Goal: Information Seeking & Learning: Find specific fact

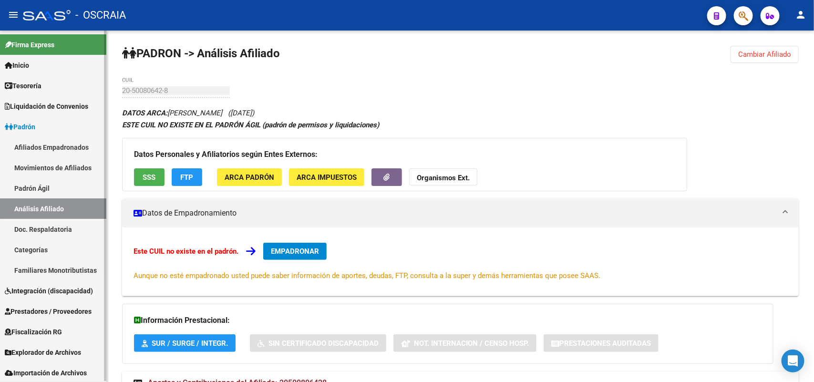
click at [43, 206] on link "Análisis Afiliado" at bounding box center [53, 208] width 106 height 20
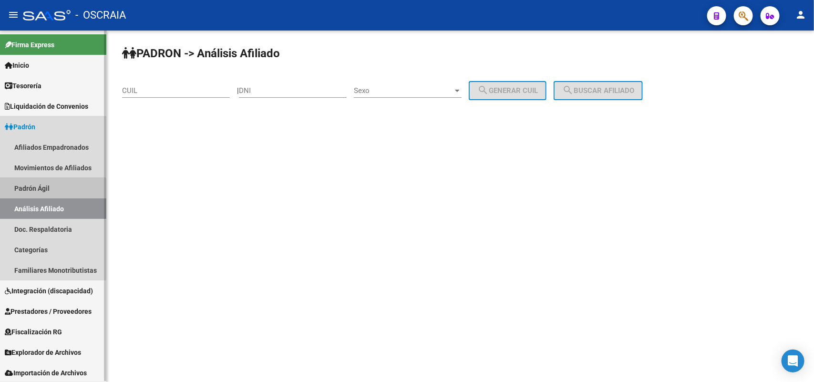
click at [49, 192] on link "Padrón Ágil" at bounding box center [53, 188] width 106 height 20
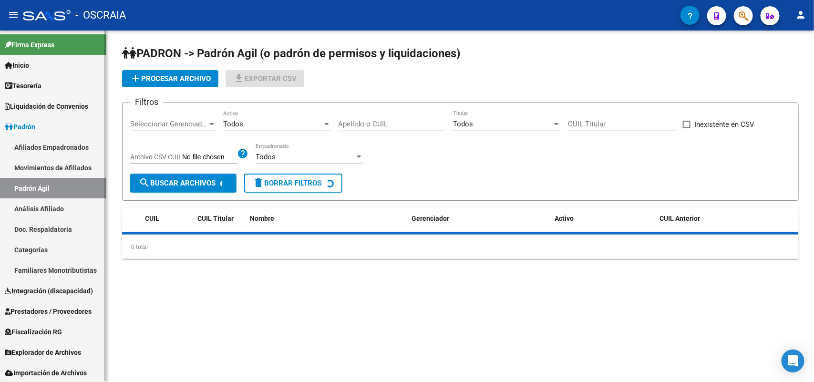
click at [48, 204] on link "Análisis Afiliado" at bounding box center [53, 208] width 106 height 20
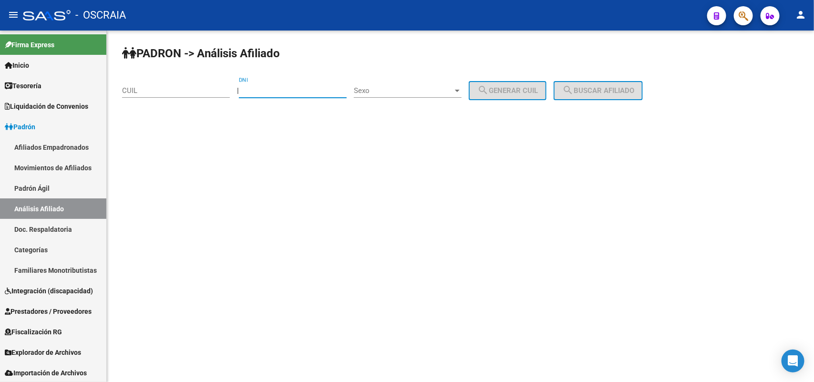
click at [273, 86] on input "DNI" at bounding box center [293, 90] width 108 height 9
type input "44444444"
click at [399, 94] on div "Sexo Sexo" at bounding box center [408, 87] width 108 height 20
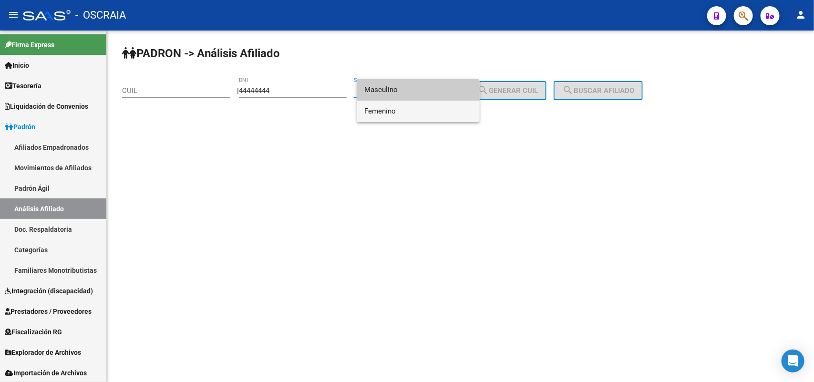
click at [397, 107] on span "Femenino" at bounding box center [418, 111] width 108 height 21
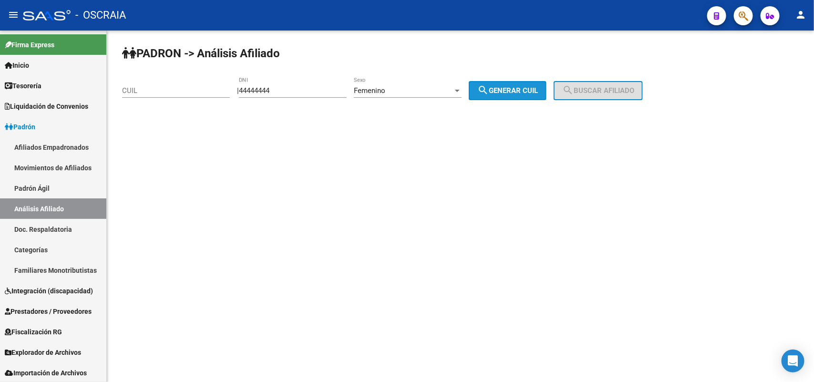
click at [540, 84] on button "search Generar CUIL" at bounding box center [508, 90] width 78 height 19
type input "23-44444444-4"
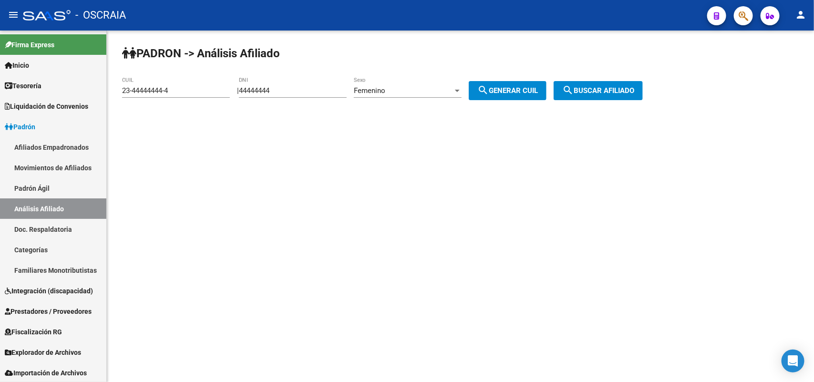
click at [600, 87] on span "search Buscar afiliado" at bounding box center [598, 90] width 72 height 9
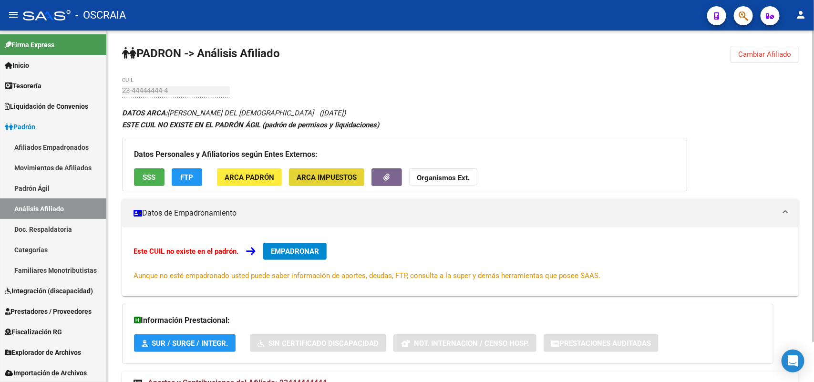
click at [323, 168] on button "ARCA Impuestos" at bounding box center [326, 177] width 75 height 18
click at [245, 175] on span "ARCA Padrón" at bounding box center [250, 177] width 50 height 9
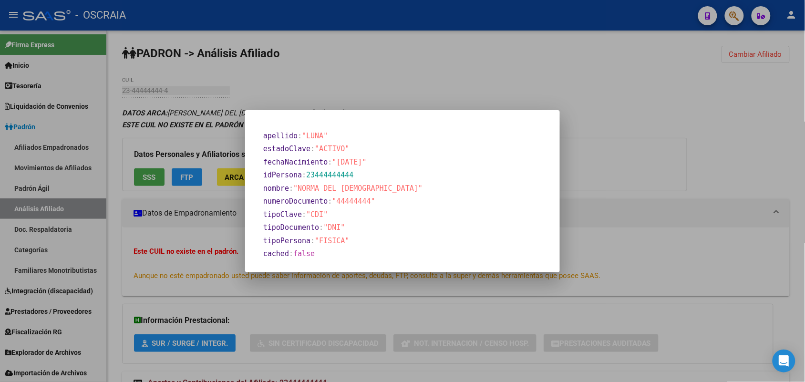
drag, startPoint x: 327, startPoint y: 266, endPoint x: 262, endPoint y: 132, distance: 148.6
click at [262, 132] on mat-dialog-container "apellido : "LUNA" estadoClave : "ACTIVO" fechaNacimiento : "[DATE]" idPersona :…" at bounding box center [402, 191] width 315 height 162
click at [175, 139] on div at bounding box center [402, 191] width 805 height 382
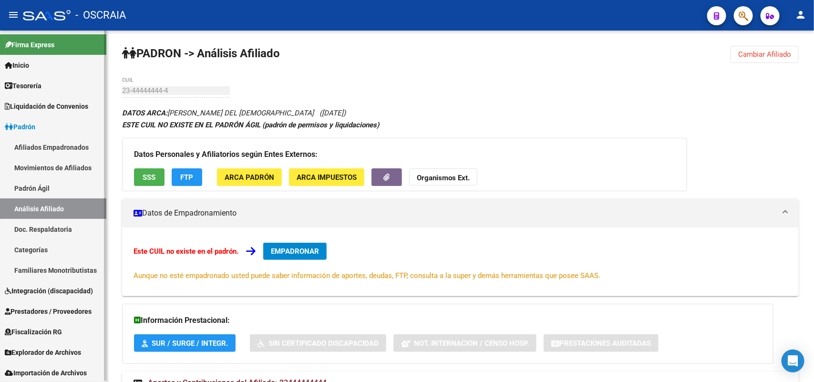
click at [82, 201] on link "Análisis Afiliado" at bounding box center [53, 208] width 106 height 20
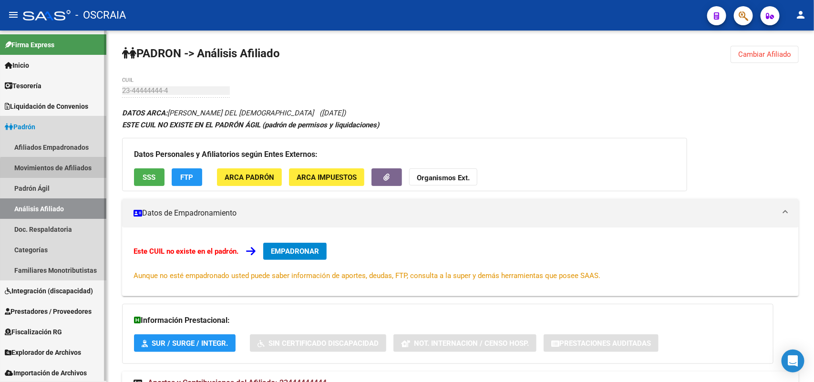
click at [69, 176] on link "Movimientos de Afiliados" at bounding box center [53, 167] width 106 height 20
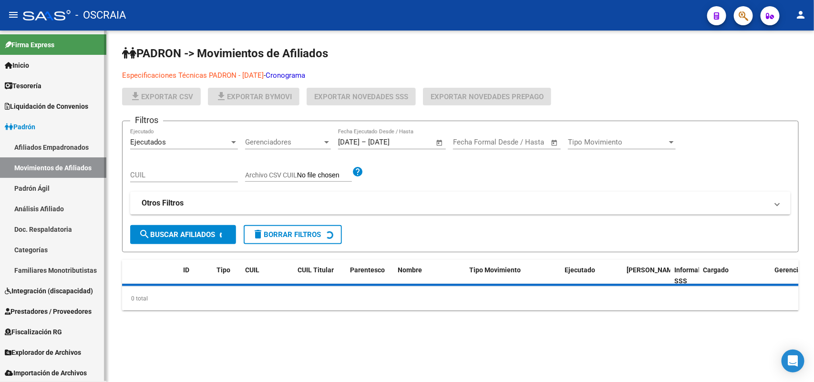
click at [49, 189] on link "Padrón Ágil" at bounding box center [53, 188] width 106 height 20
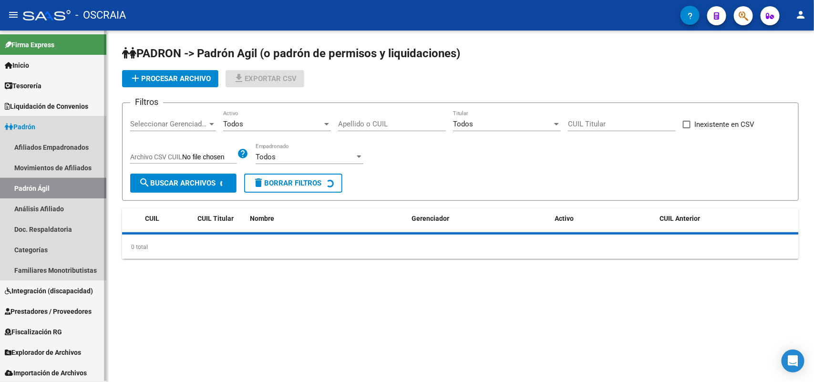
click at [53, 207] on link "Análisis Afiliado" at bounding box center [53, 208] width 106 height 20
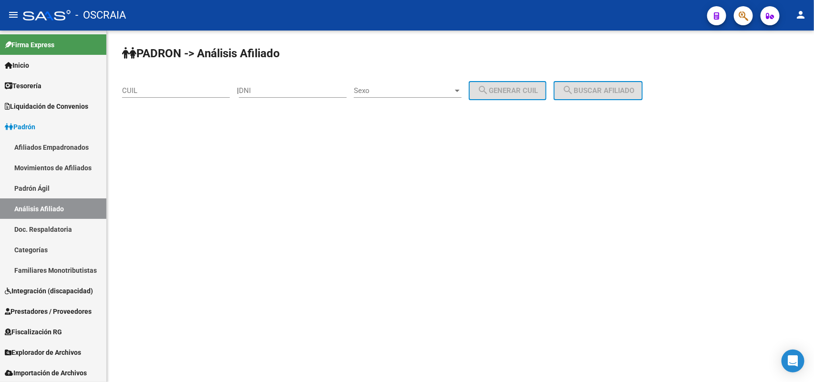
click at [277, 88] on input "DNI" at bounding box center [293, 90] width 108 height 9
type input "44444444"
click at [413, 89] on span "Sexo" at bounding box center [403, 90] width 99 height 9
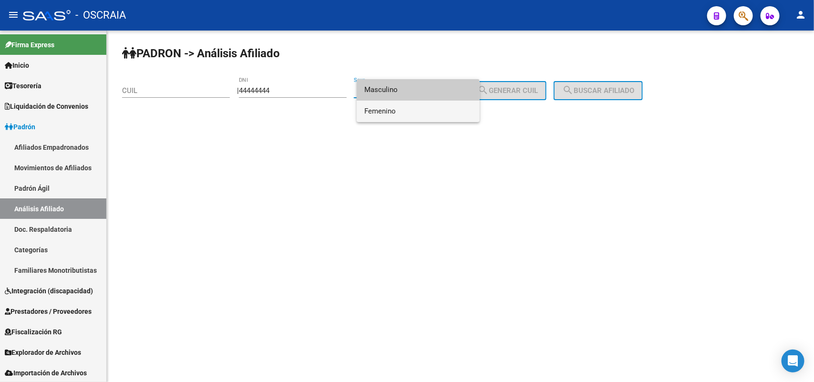
click at [397, 107] on span "Femenino" at bounding box center [418, 111] width 108 height 21
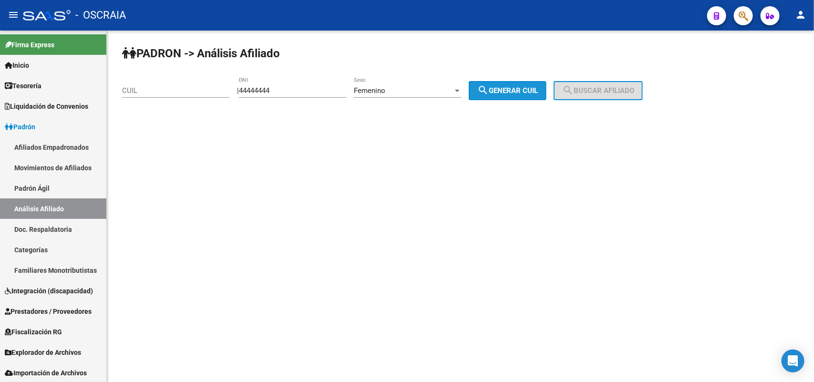
click at [508, 87] on span "search Generar CUIL" at bounding box center [507, 90] width 61 height 9
type input "23-44444444-4"
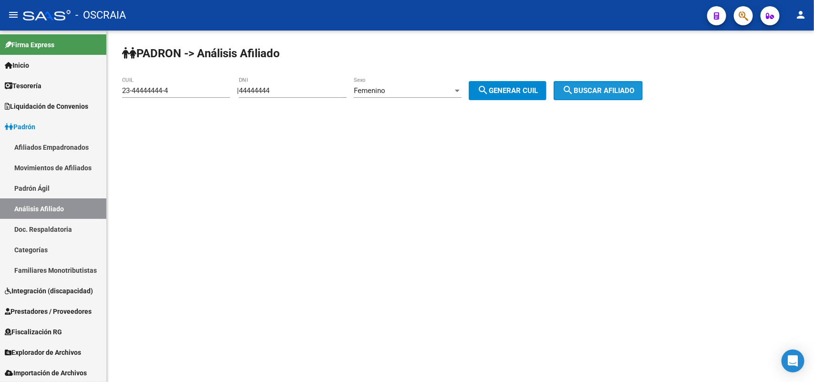
click at [634, 87] on span "search Buscar afiliado" at bounding box center [598, 90] width 72 height 9
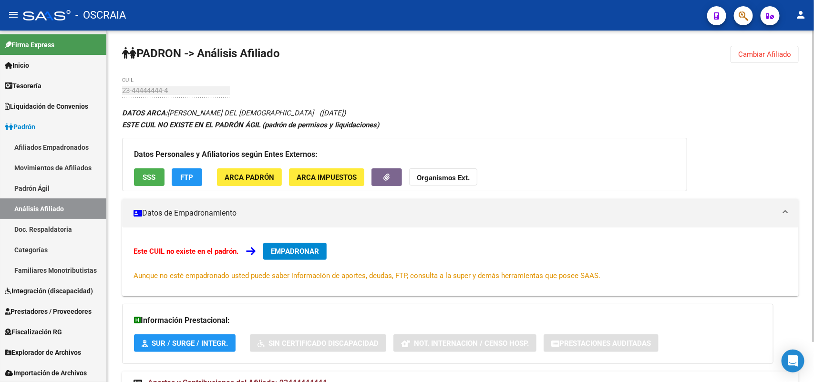
click at [263, 177] on span "ARCA Padrón" at bounding box center [250, 177] width 50 height 9
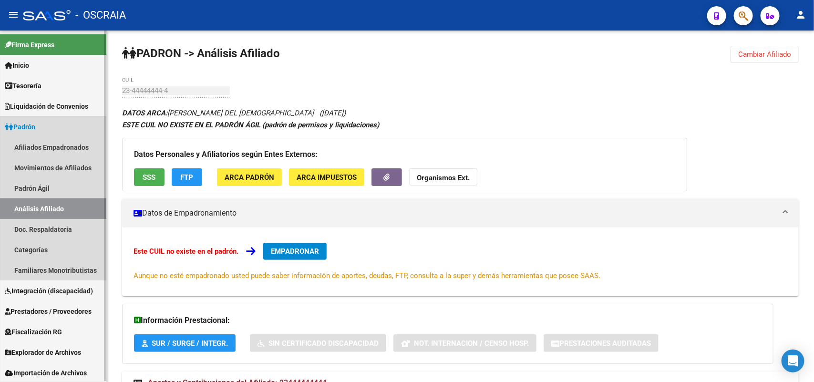
click at [41, 209] on link "Análisis Afiliado" at bounding box center [53, 208] width 106 height 20
click at [32, 185] on link "Padrón Ágil" at bounding box center [53, 188] width 106 height 20
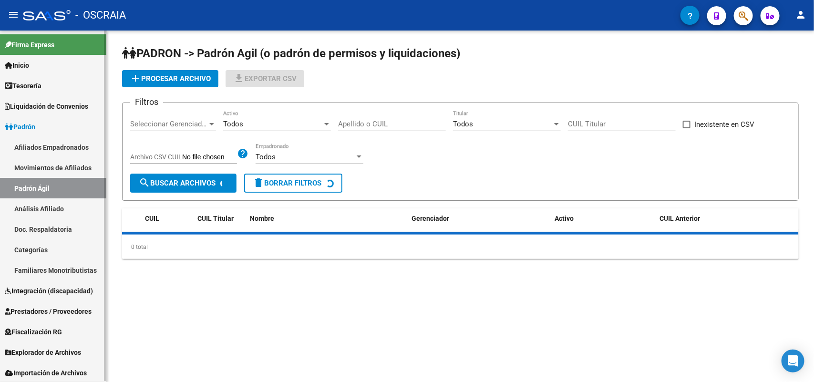
click at [32, 196] on link "Padrón Ágil" at bounding box center [53, 188] width 106 height 20
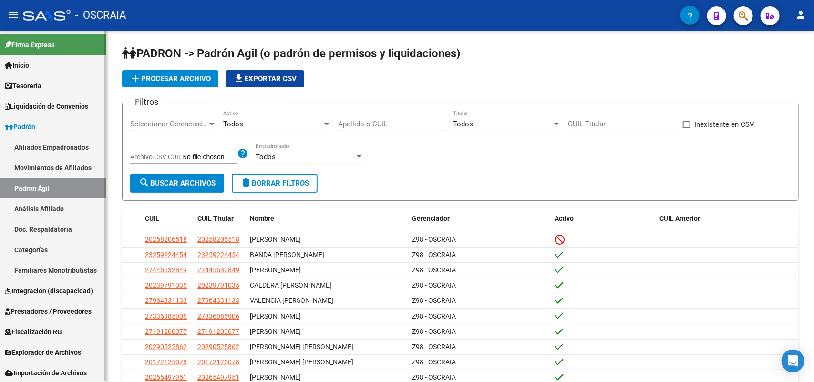
click at [48, 207] on link "Análisis Afiliado" at bounding box center [53, 208] width 106 height 20
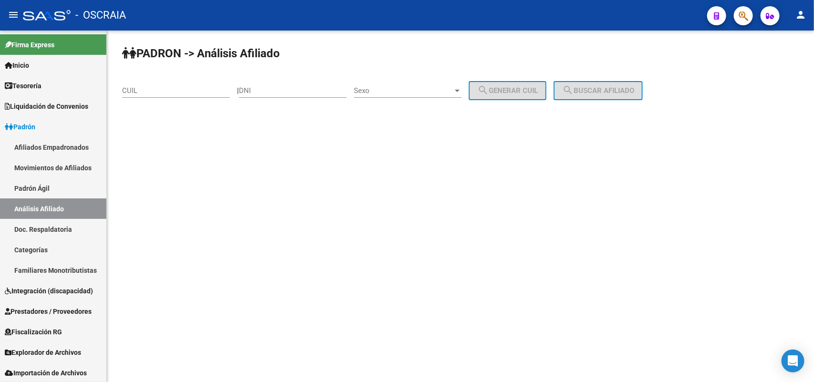
click at [272, 91] on input "DNI" at bounding box center [293, 90] width 108 height 9
type input "13371337"
click at [394, 94] on div "Sexo Sexo" at bounding box center [408, 87] width 108 height 20
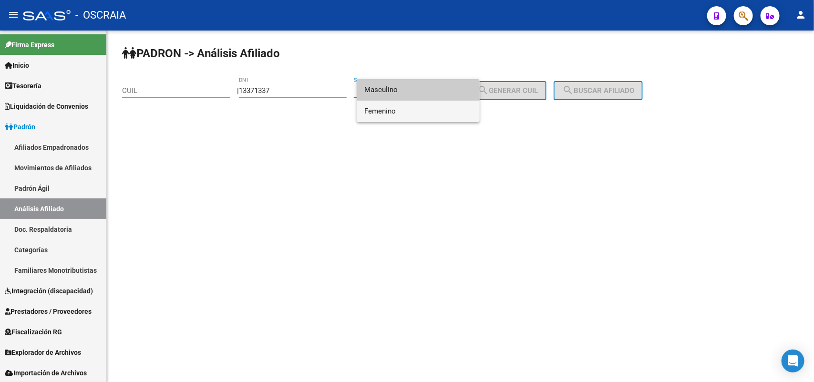
drag, startPoint x: 404, startPoint y: 110, endPoint x: 439, endPoint y: 106, distance: 35.5
click at [406, 110] on span "Femenino" at bounding box center [418, 111] width 108 height 21
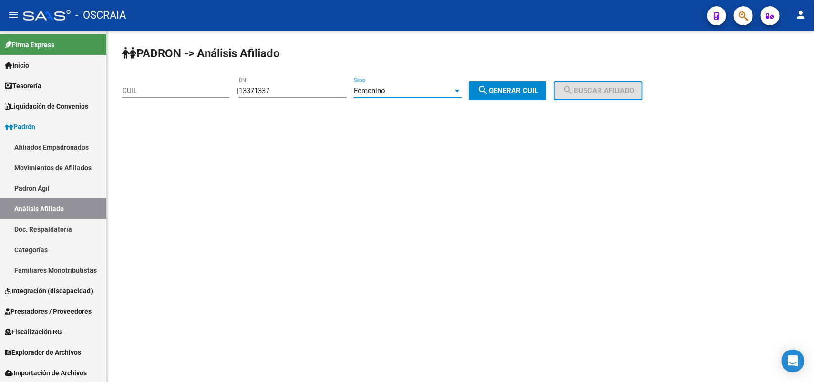
click at [537, 89] on span "search Generar CUIL" at bounding box center [507, 90] width 61 height 9
type input "27-13371337-4"
click at [626, 91] on span "search Buscar afiliado" at bounding box center [598, 90] width 72 height 9
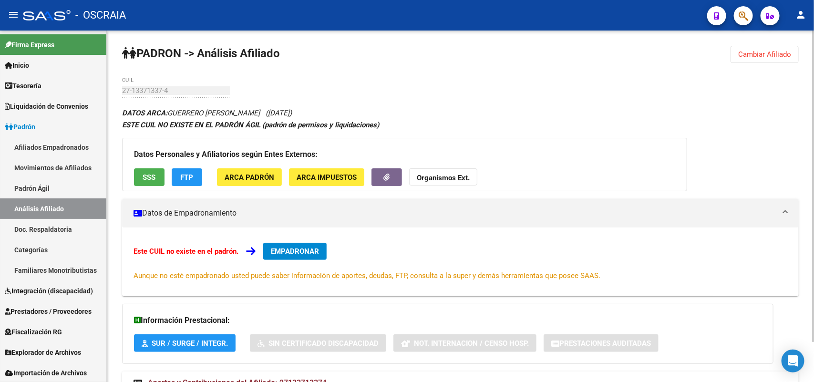
click at [248, 173] on span "ARCA Padrón" at bounding box center [250, 177] width 50 height 9
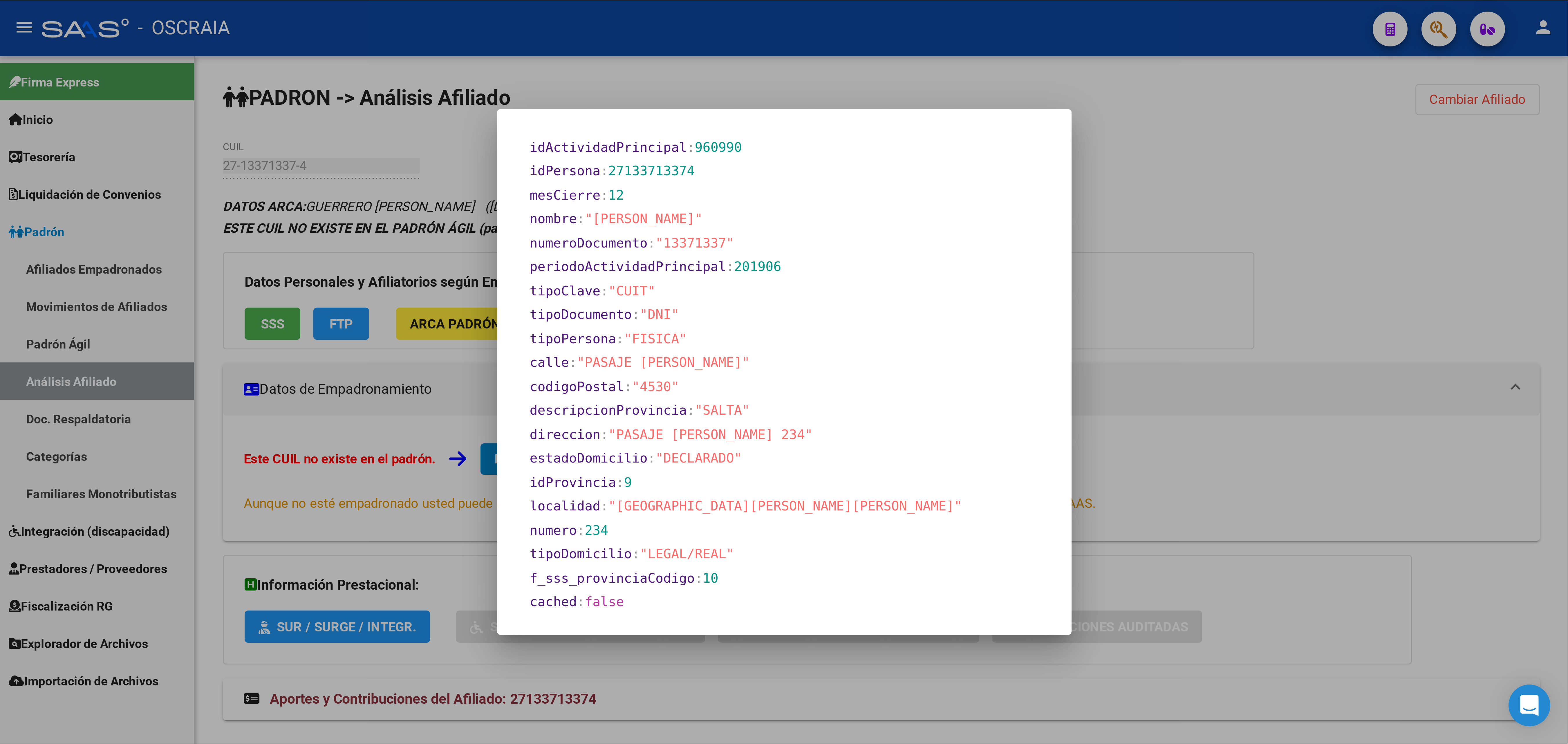
scroll to position [181, 0]
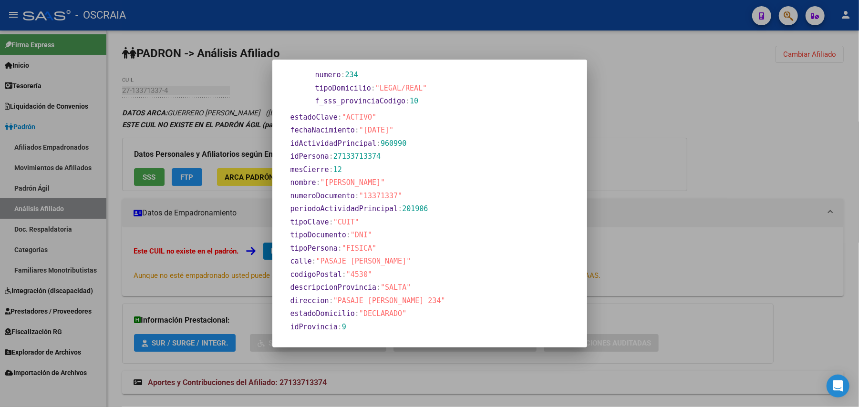
click at [348, 157] on span "27133713374" at bounding box center [356, 156] width 47 height 9
click at [363, 174] on section "mesCierre : 12" at bounding box center [422, 169] width 265 height 11
click at [384, 142] on span "960990" at bounding box center [393, 143] width 26 height 9
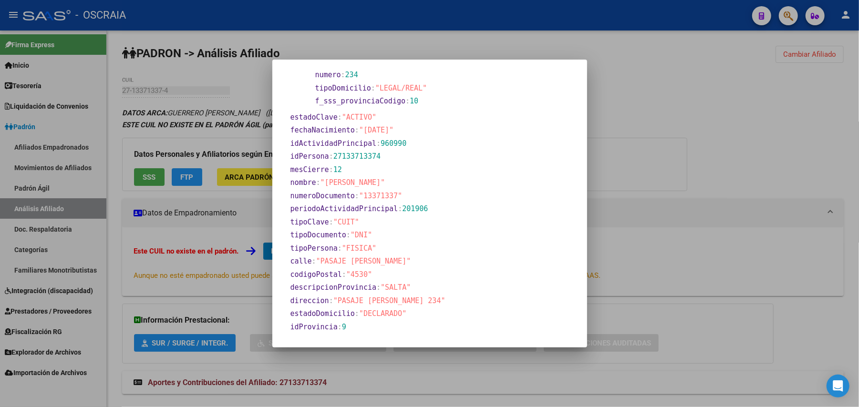
click at [325, 144] on span "idActividadPrincipal" at bounding box center [333, 143] width 86 height 9
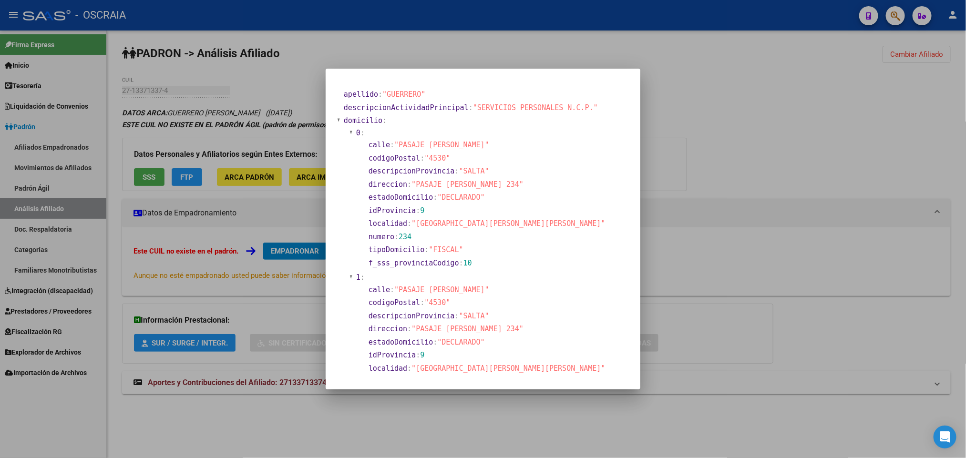
scroll to position [327, 0]
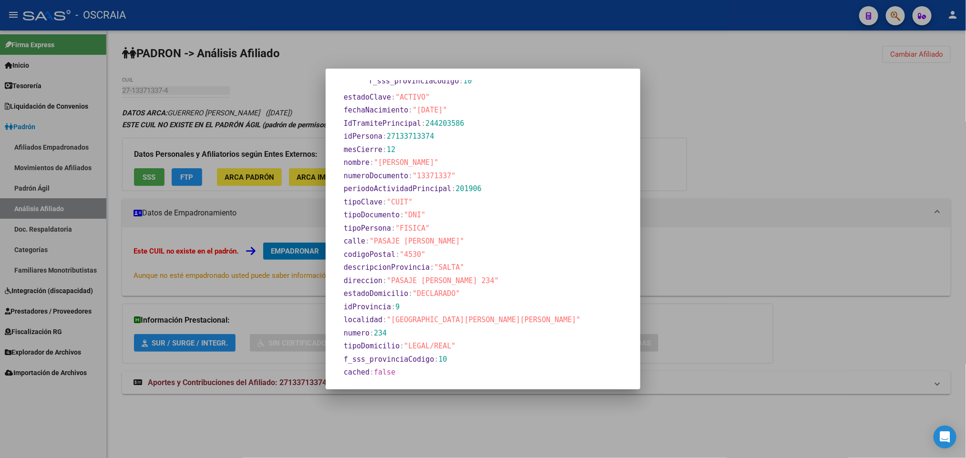
click at [508, 271] on section "descripcionProvincia : "SALTA"" at bounding box center [476, 267] width 265 height 11
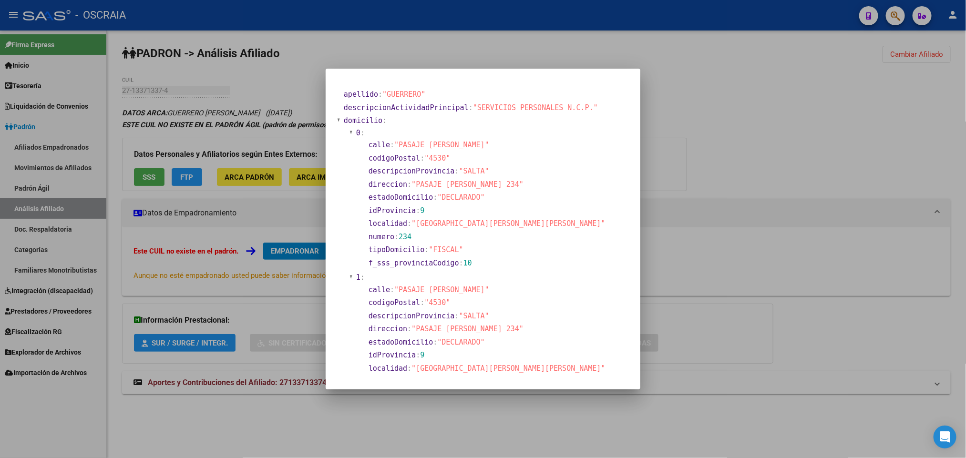
drag, startPoint x: 405, startPoint y: 378, endPoint x: 375, endPoint y: 11, distance: 367.3
click at [375, 11] on div "apellido : "GUERRERO" descripcionActividadPrincipal : "SERVICIOS PERSONALES N.C…" at bounding box center [483, 229] width 966 height 458
copy div "apellido : "GUERRERO" descripcionActividadPrincipal : "SERVICIOS PERSONALES N.C…"
